Goal: Task Accomplishment & Management: Manage account settings

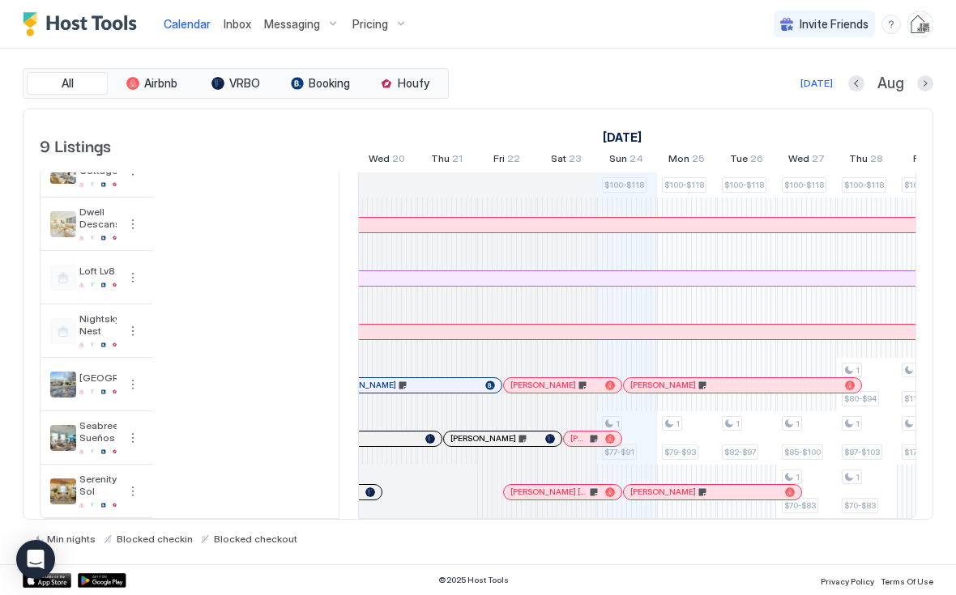
scroll to position [0, 662]
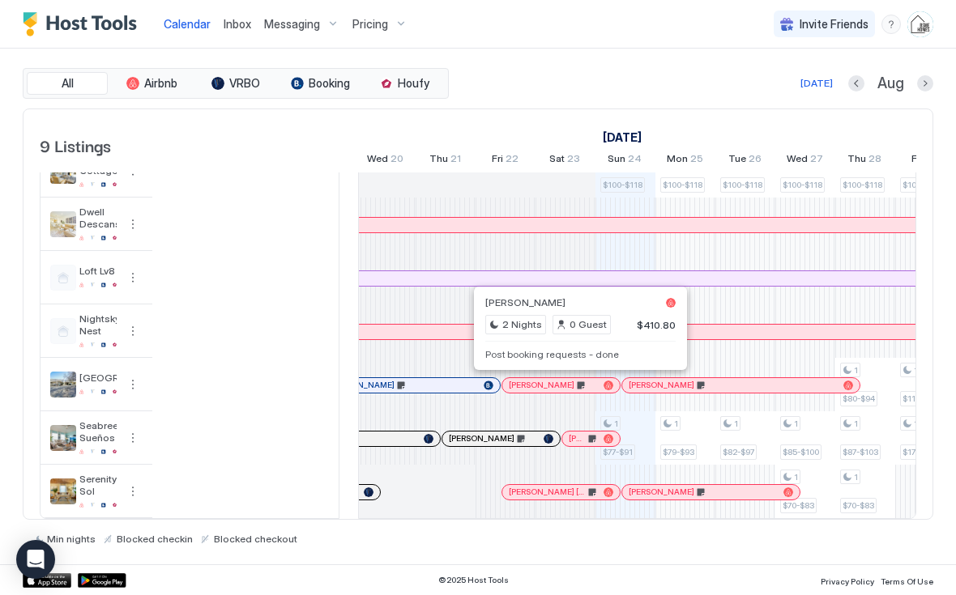
click at [635, 342] on div "[PERSON_NAME] 2 Nights 0 Guest $410.80 Post booking requests - done" at bounding box center [580, 328] width 194 height 70
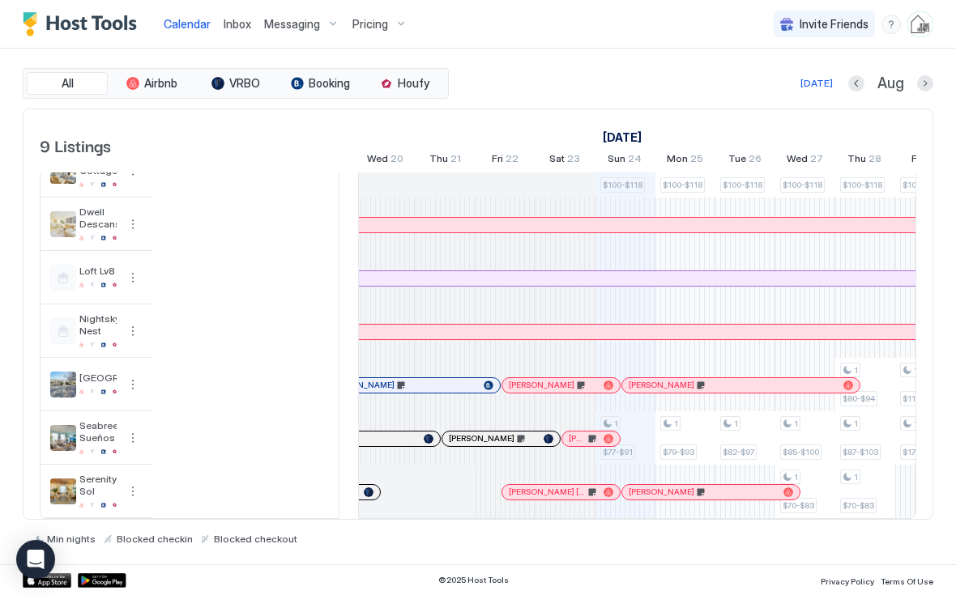
click at [581, 385] on div at bounding box center [580, 385] width 13 height 13
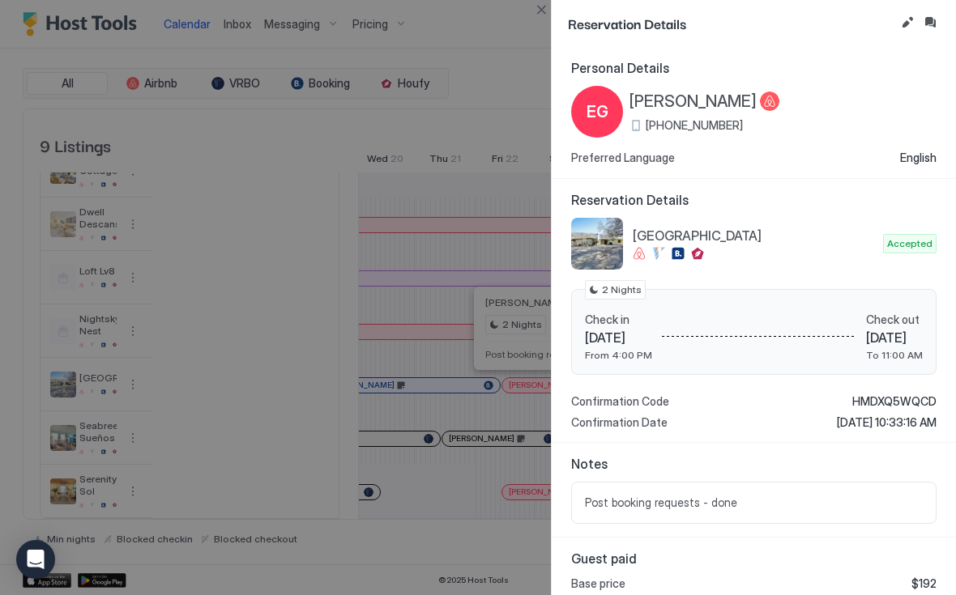
click at [905, 24] on button "Edit reservation" at bounding box center [906, 22] width 19 height 19
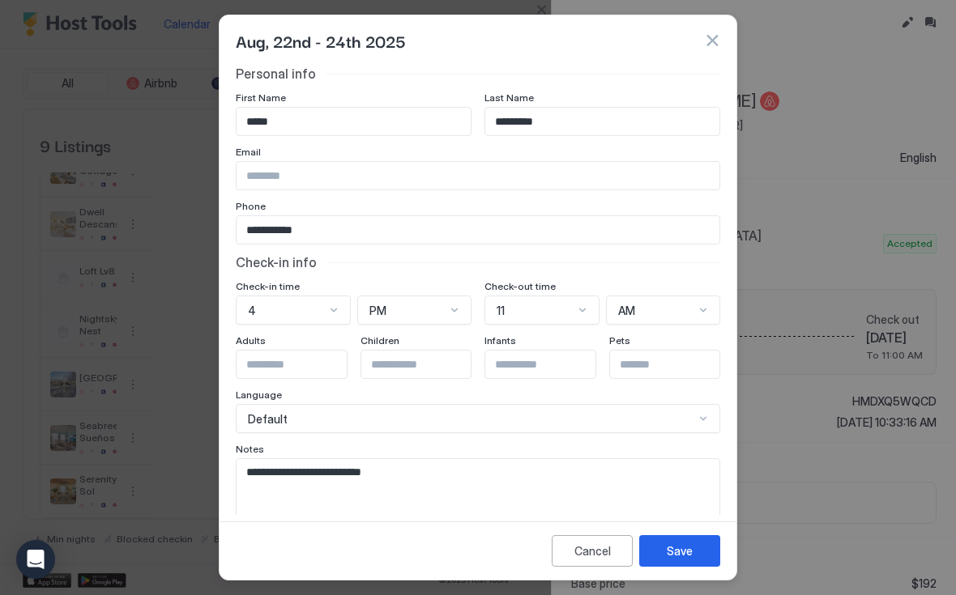
click at [504, 473] on textarea "**********" at bounding box center [477, 498] width 483 height 79
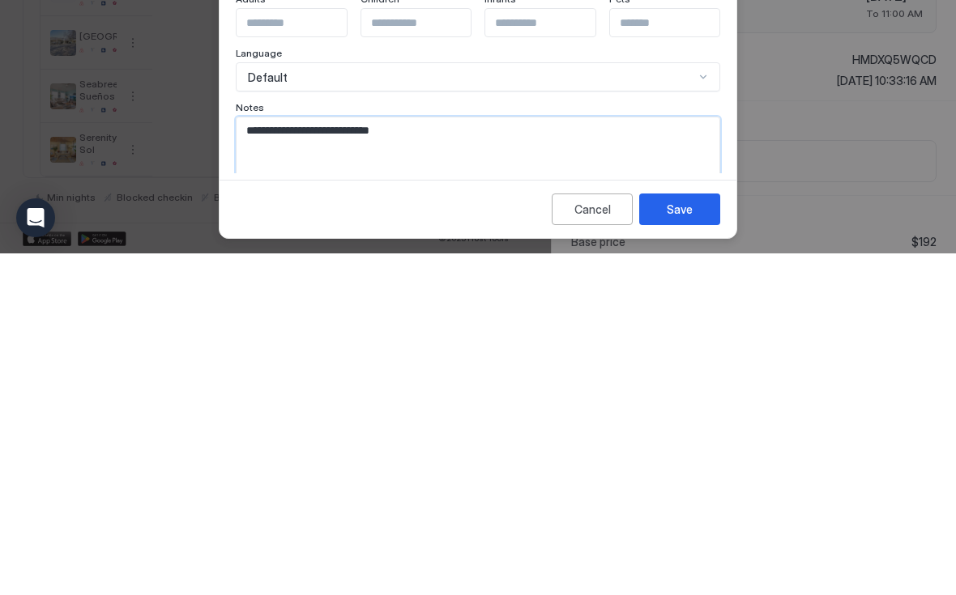
scroll to position [0, 0]
paste textarea "**********"
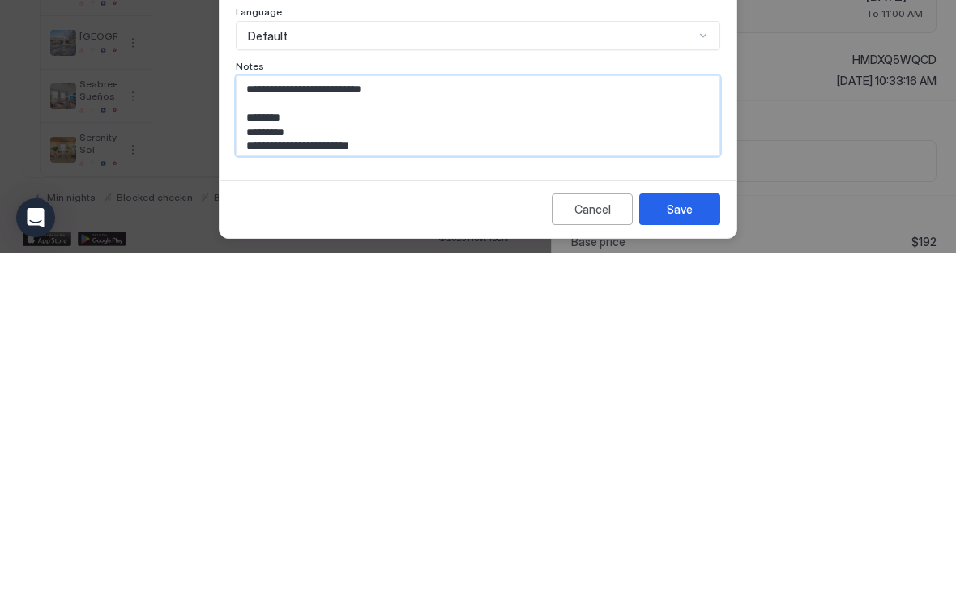
type textarea "**********"
click at [696, 535] on button "Save" at bounding box center [679, 551] width 81 height 32
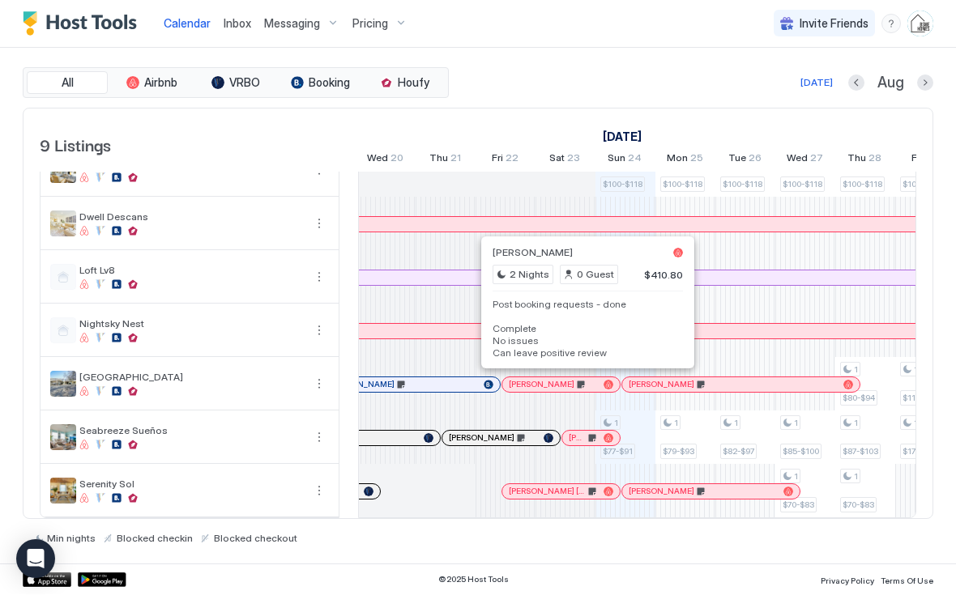
click at [638, 332] on pre "Post booking requests - done Complete No issues Can leave positive review" at bounding box center [587, 329] width 190 height 61
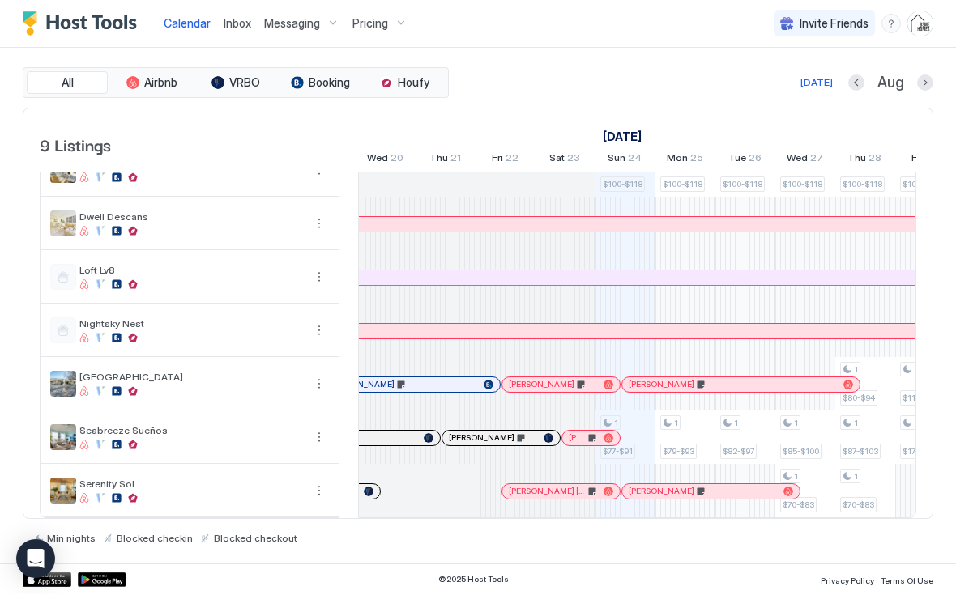
click at [578, 384] on div at bounding box center [578, 385] width 13 height 13
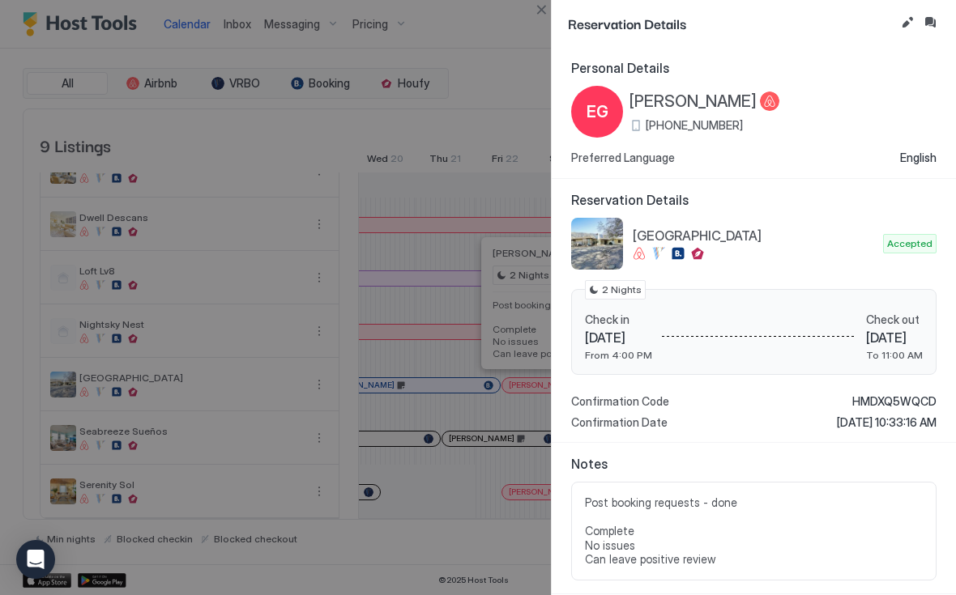
click at [934, 26] on button "Inbox" at bounding box center [929, 22] width 19 height 19
type textarea "*"
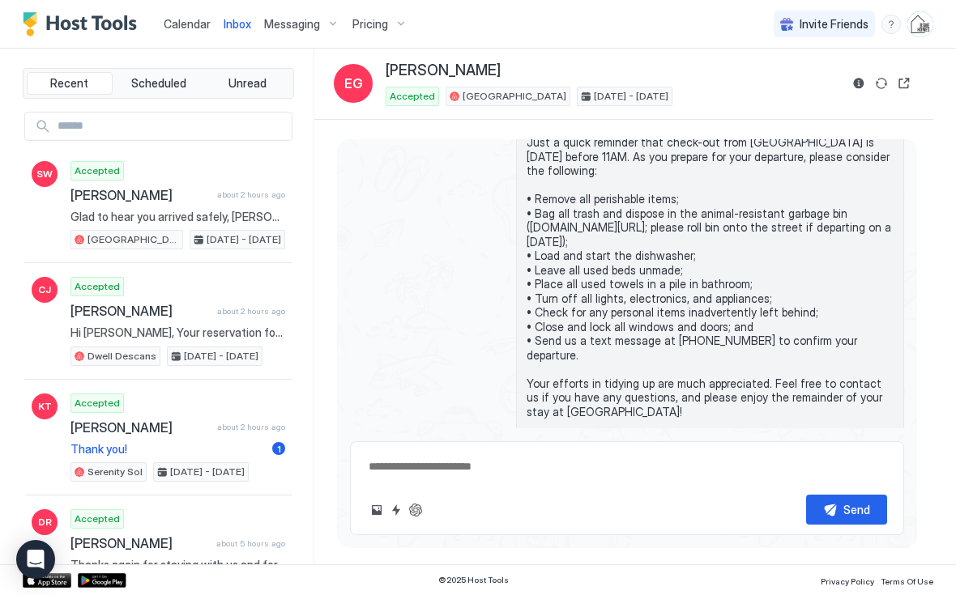
scroll to position [3373, 0]
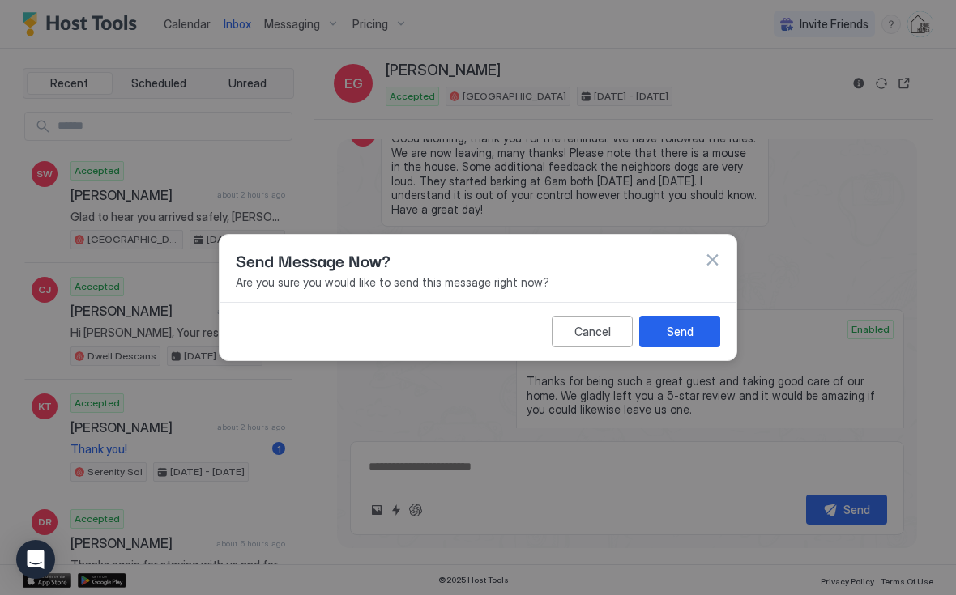
click at [700, 334] on button "Send" at bounding box center [679, 332] width 81 height 32
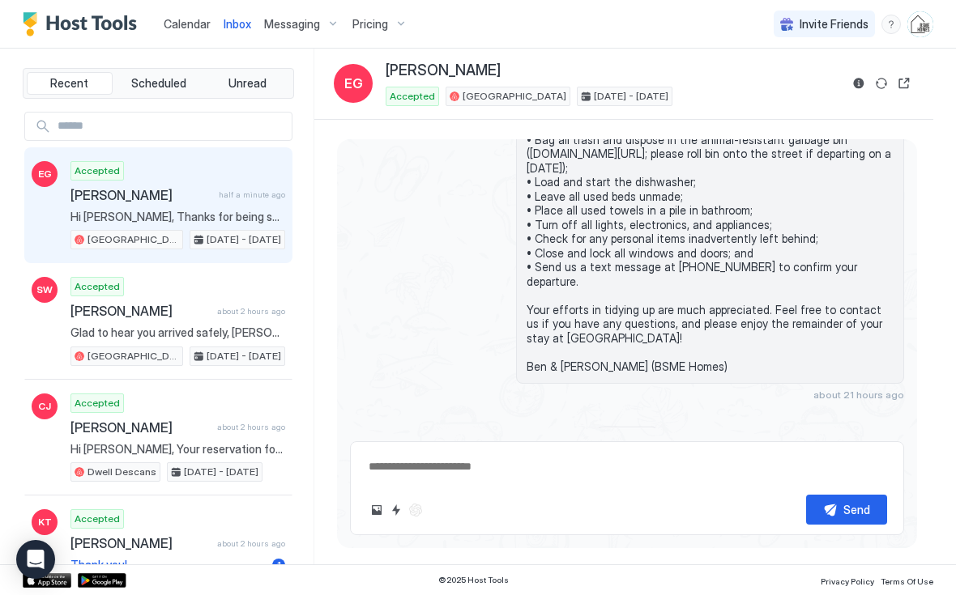
scroll to position [3106, 0]
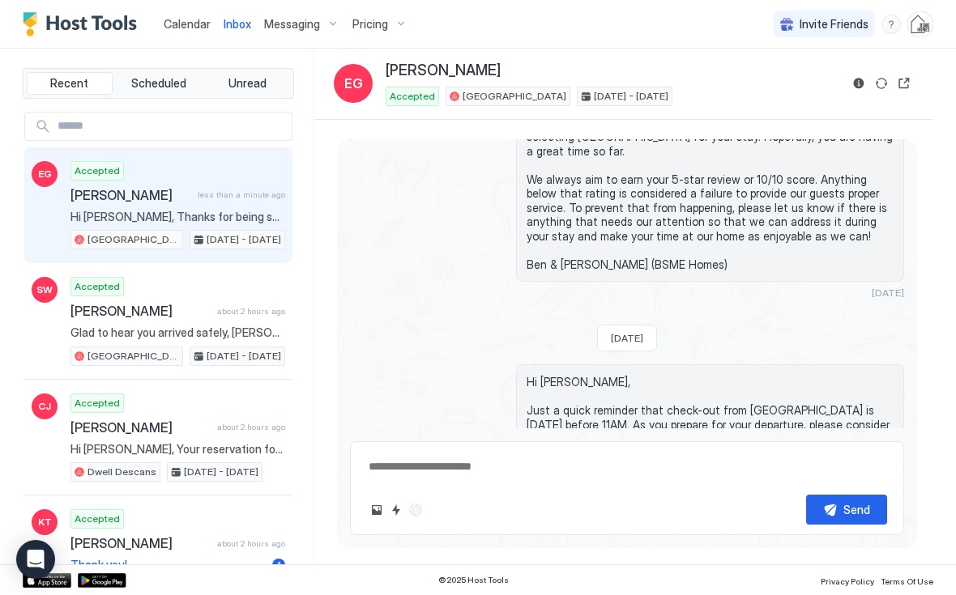
click at [177, 28] on span "Calendar" at bounding box center [187, 24] width 47 height 14
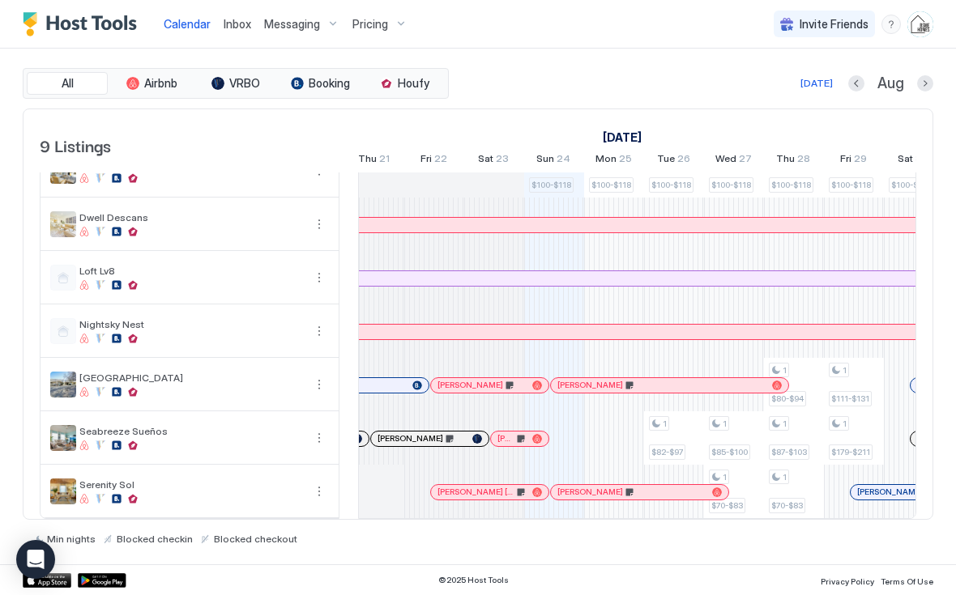
scroll to position [135, 0]
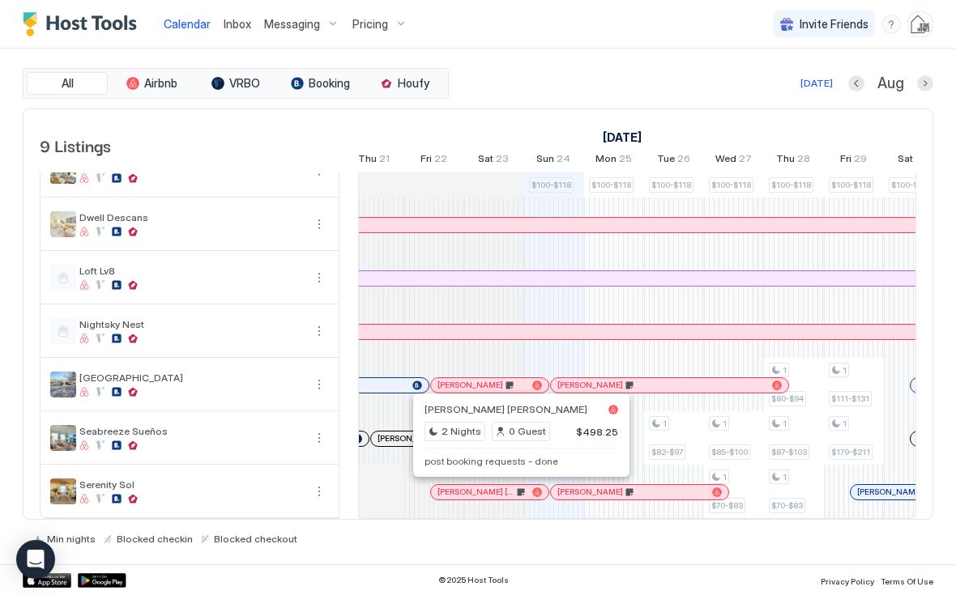
click at [547, 462] on pre "post booking requests - done" at bounding box center [521, 461] width 194 height 12
click at [517, 465] on pre "post booking requests - done" at bounding box center [521, 461] width 194 height 12
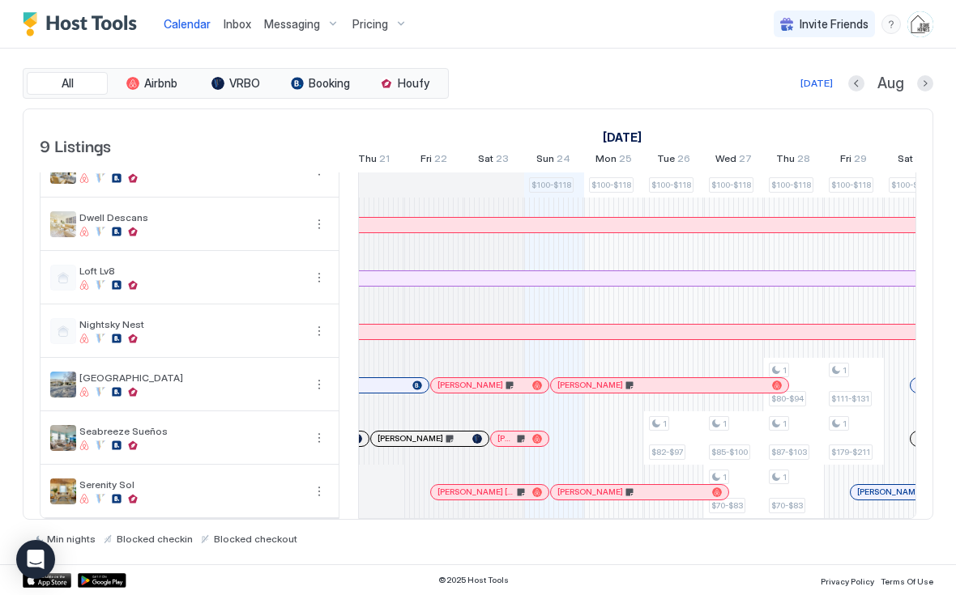
click at [518, 490] on div at bounding box center [518, 492] width 13 height 13
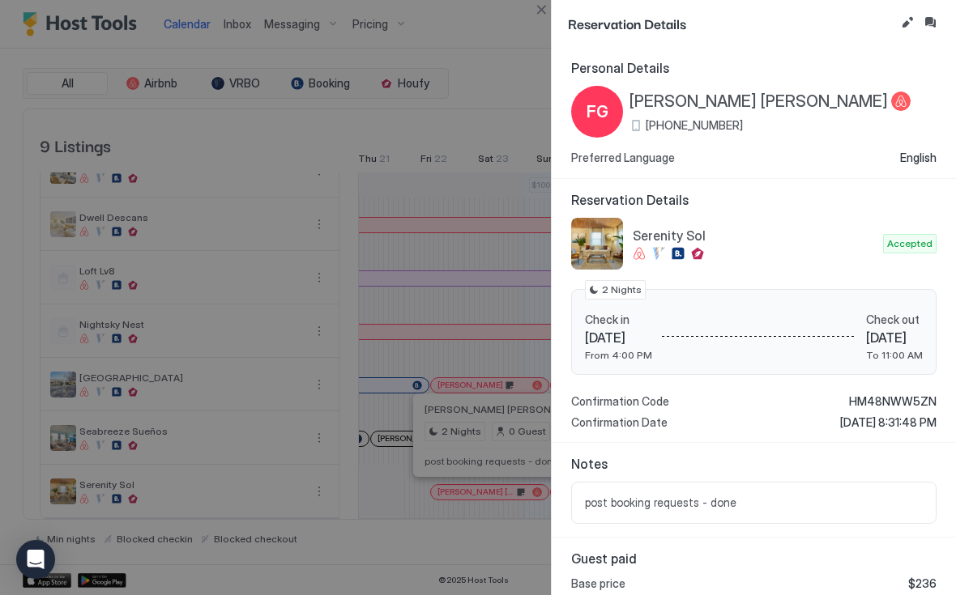
click at [513, 496] on div at bounding box center [478, 297] width 956 height 595
click at [907, 25] on button "Edit reservation" at bounding box center [906, 22] width 19 height 19
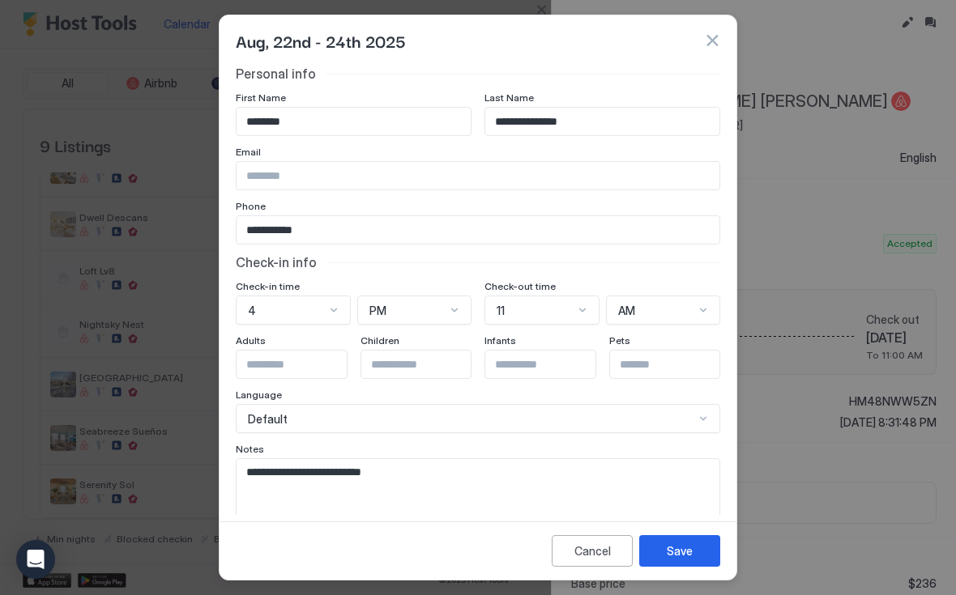
click at [607, 475] on textarea "**********" at bounding box center [477, 498] width 483 height 79
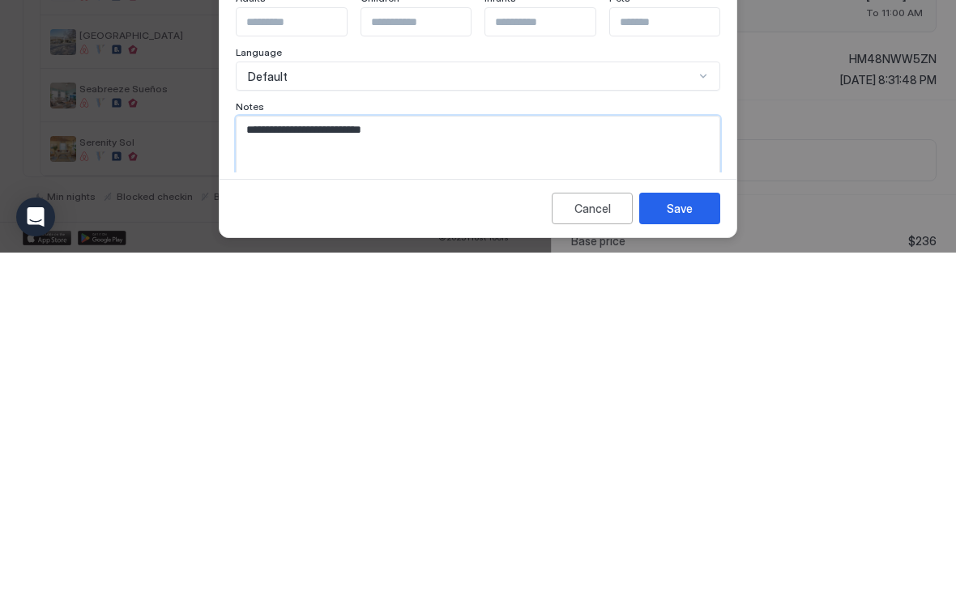
scroll to position [0, 0]
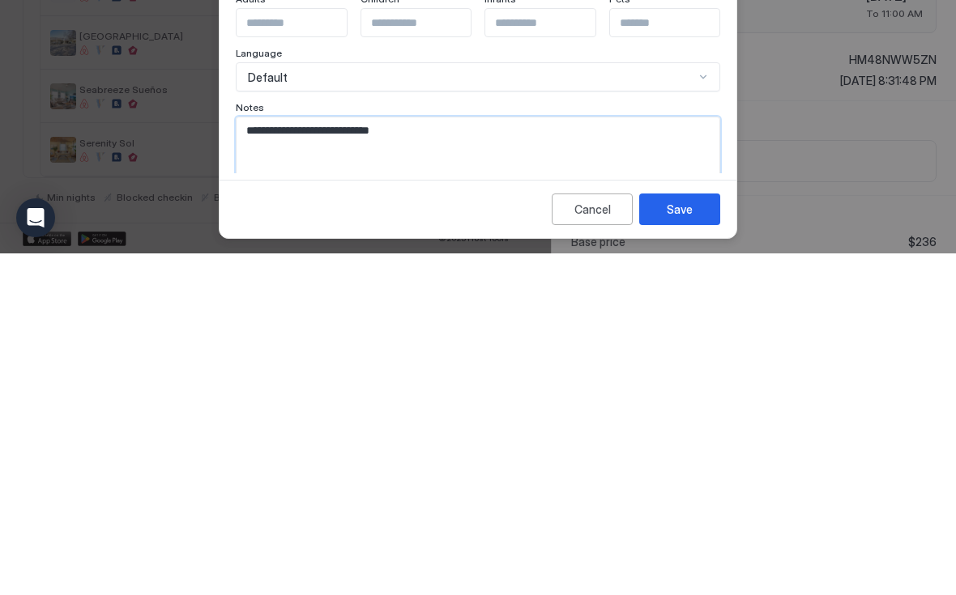
paste textarea "**********"
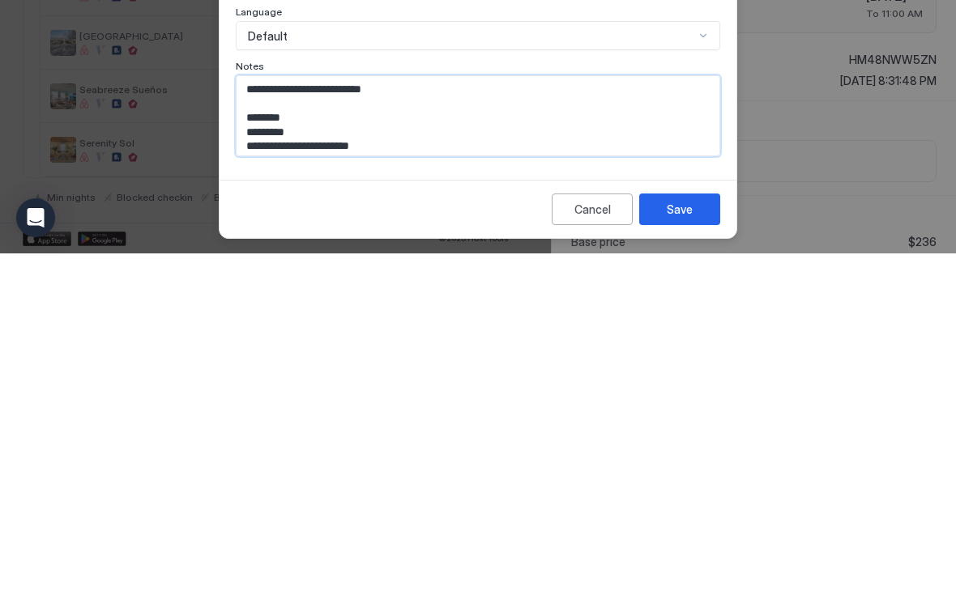
type textarea "**********"
click at [688, 535] on button "Save" at bounding box center [679, 551] width 81 height 32
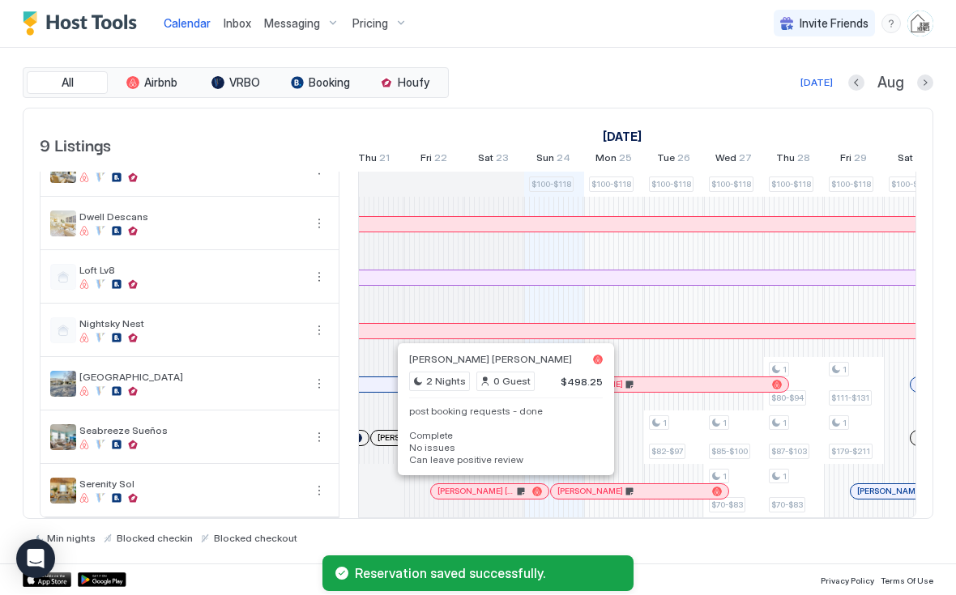
click at [512, 459] on pre "post booking requests - done Complete No issues Can leave positive review" at bounding box center [506, 436] width 194 height 61
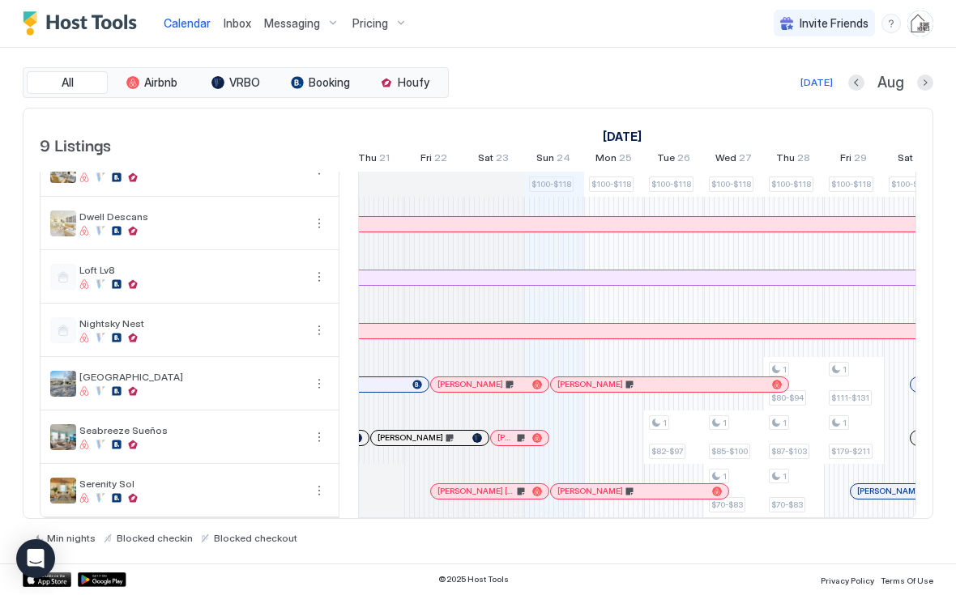
click at [502, 492] on div at bounding box center [502, 492] width 13 height 13
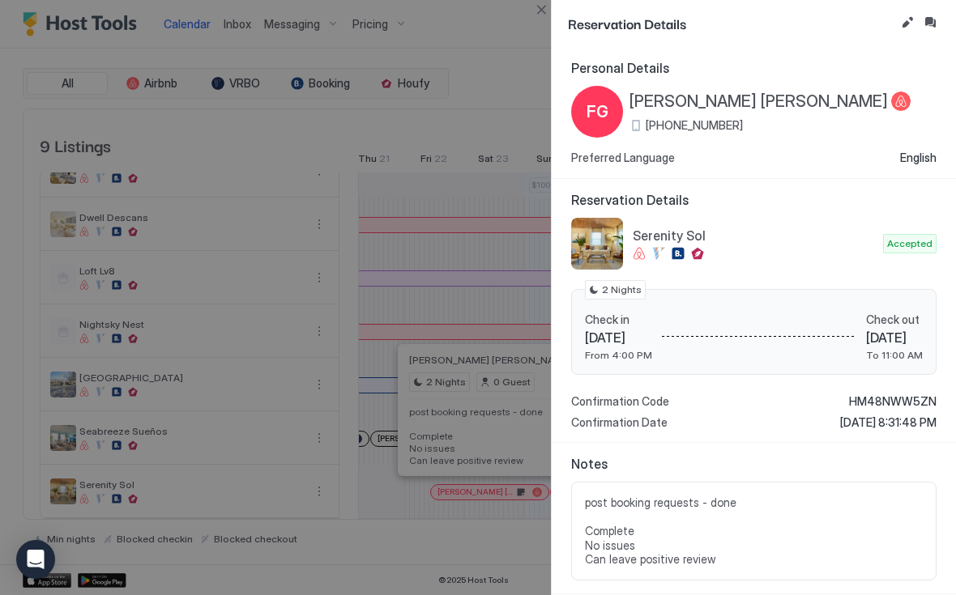
click at [934, 21] on button "Inbox" at bounding box center [929, 22] width 19 height 19
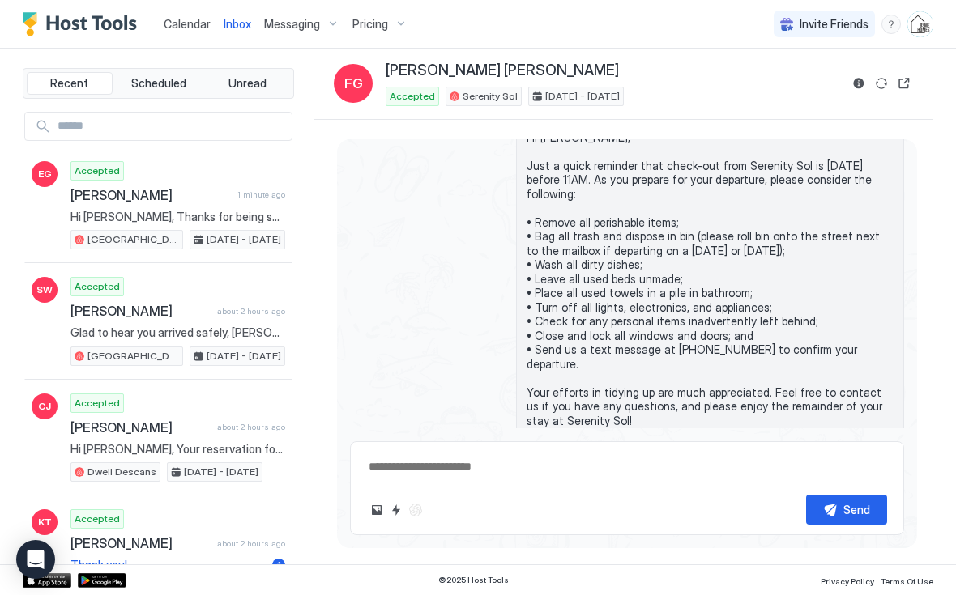
scroll to position [3707, 0]
click at [870, 499] on div "Scheduled Messages" at bounding box center [830, 507] width 110 height 17
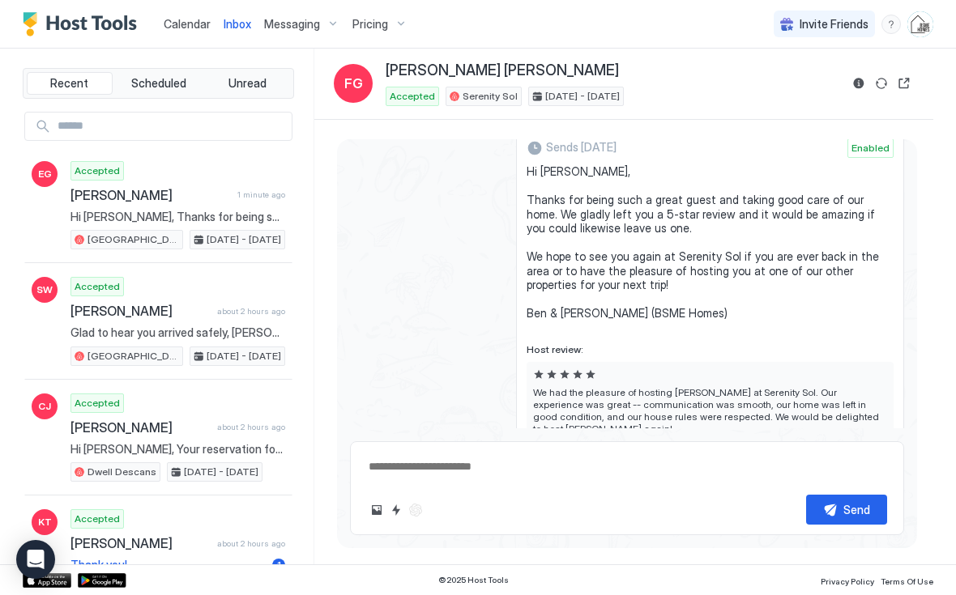
click at [870, 464] on button "Send now" at bounding box center [867, 472] width 16 height 16
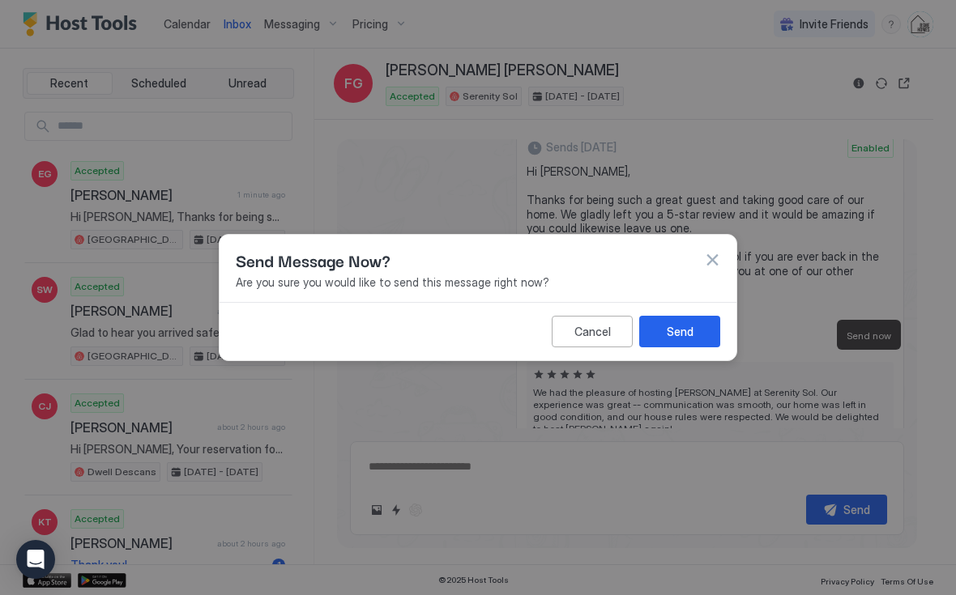
click at [692, 328] on div "Send" at bounding box center [679, 331] width 27 height 17
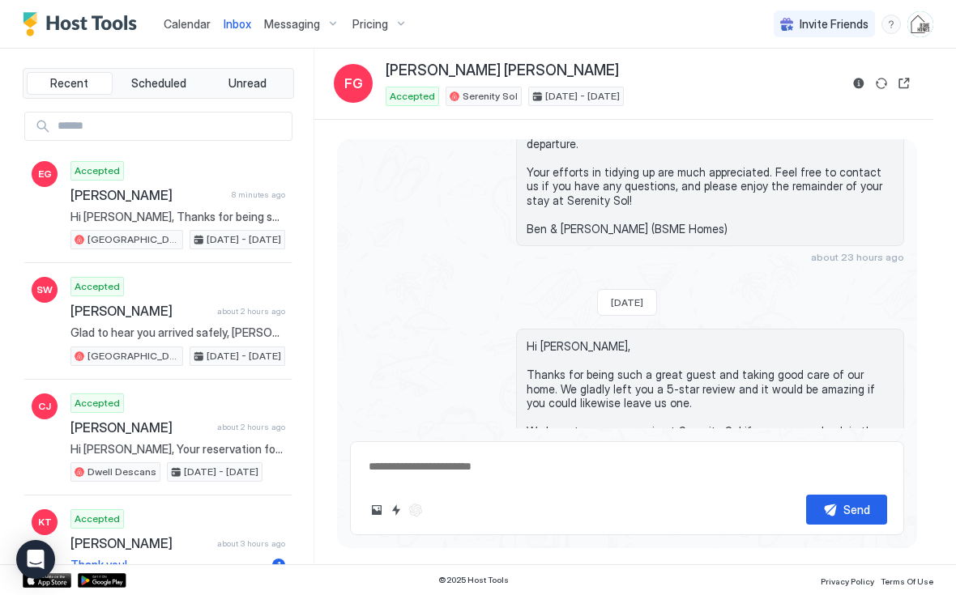
scroll to position [3992, 0]
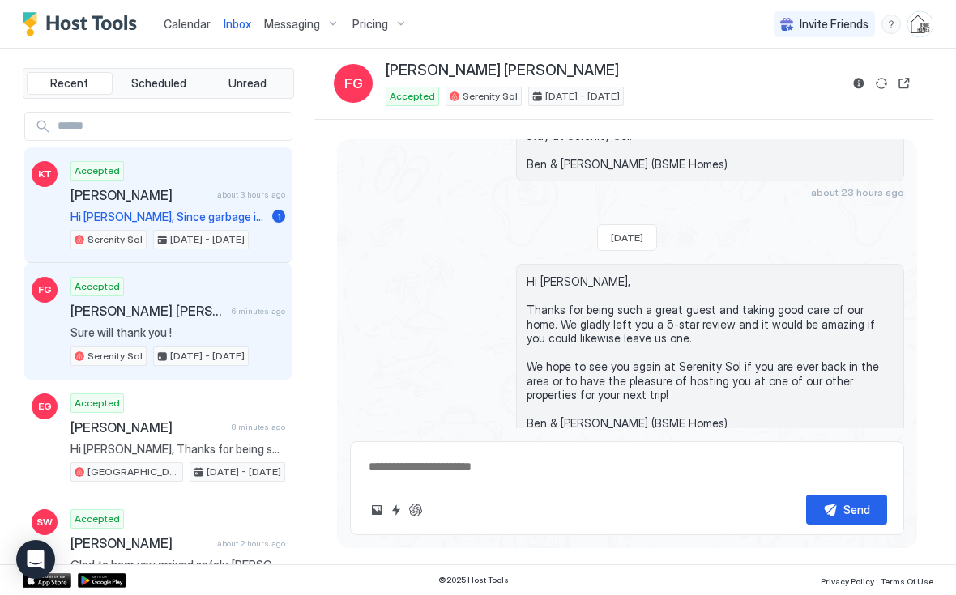
click at [139, 201] on span "[PERSON_NAME]" at bounding box center [140, 195] width 140 height 16
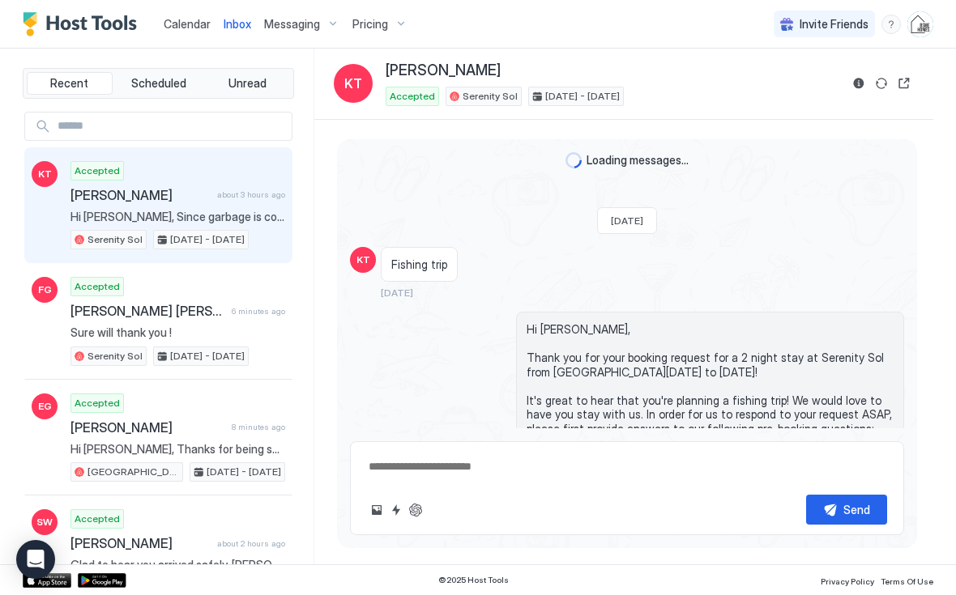
scroll to position [2695, 0]
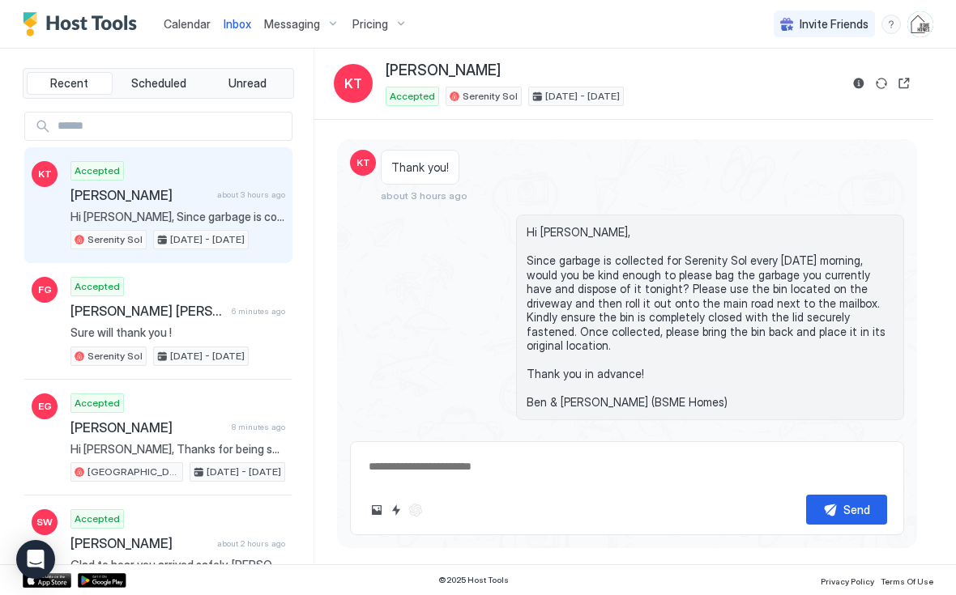
click at [189, 30] on span "Calendar" at bounding box center [187, 24] width 47 height 14
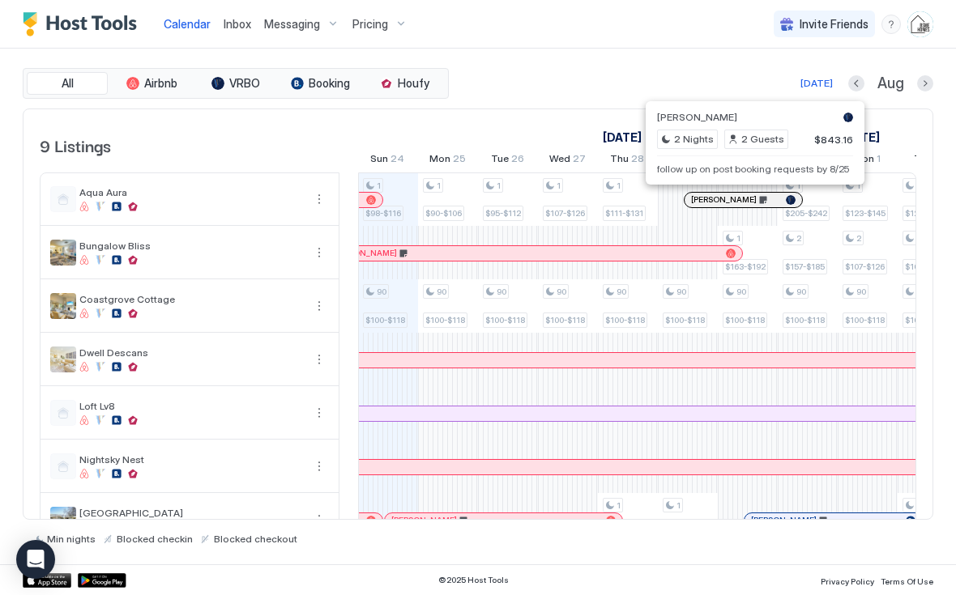
click at [734, 64] on div "All Airbnb VRBO Booking Houfy [DATE] [DATE] Listings [DATE] [DATE] Sat 9 Sun 10…" at bounding box center [478, 307] width 910 height 516
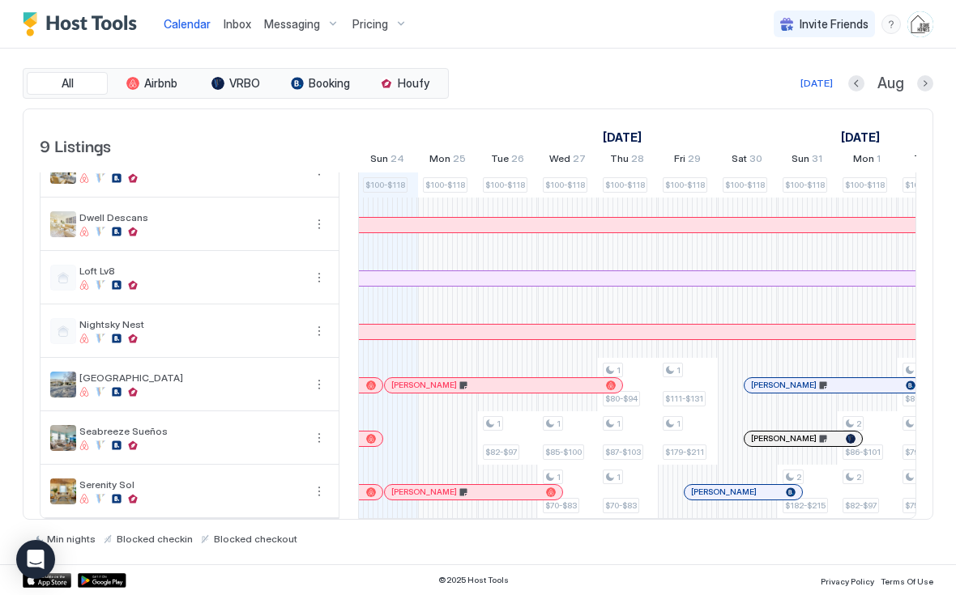
scroll to position [135, 0]
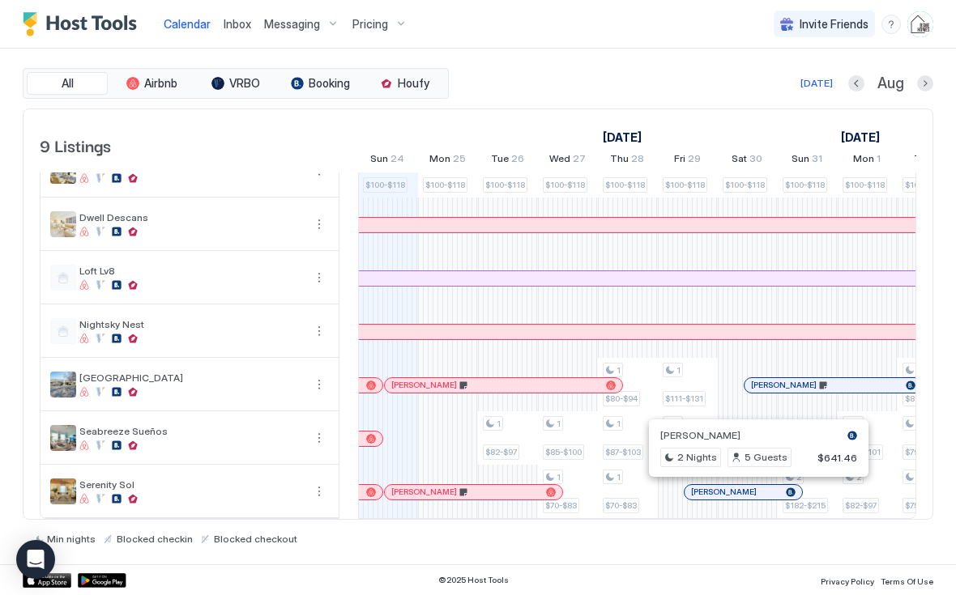
click at [777, 432] on div "[PERSON_NAME]" at bounding box center [758, 435] width 197 height 12
click at [764, 441] on div "[PERSON_NAME]" at bounding box center [758, 435] width 197 height 12
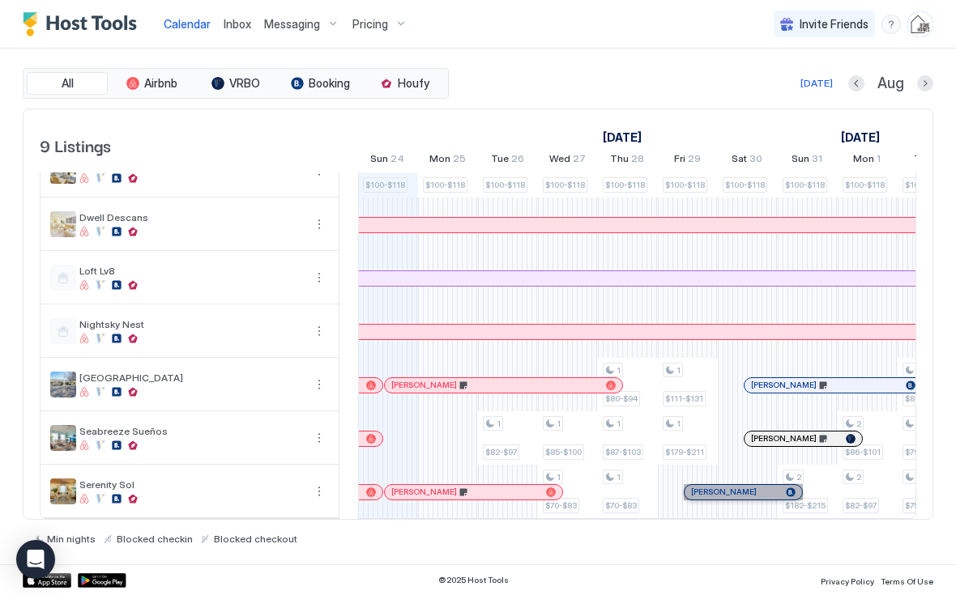
click at [753, 485] on div "[PERSON_NAME]" at bounding box center [742, 492] width 117 height 15
